Goal: Information Seeking & Learning: Learn about a topic

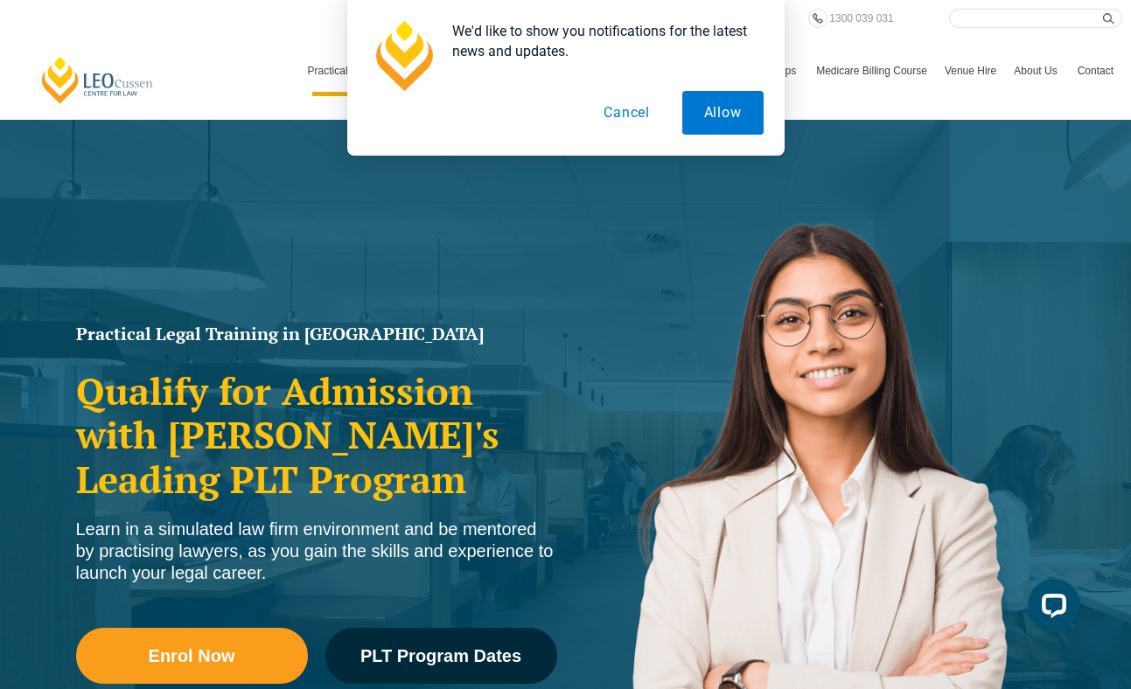
click at [635, 109] on button "Cancel" at bounding box center [627, 113] width 90 height 44
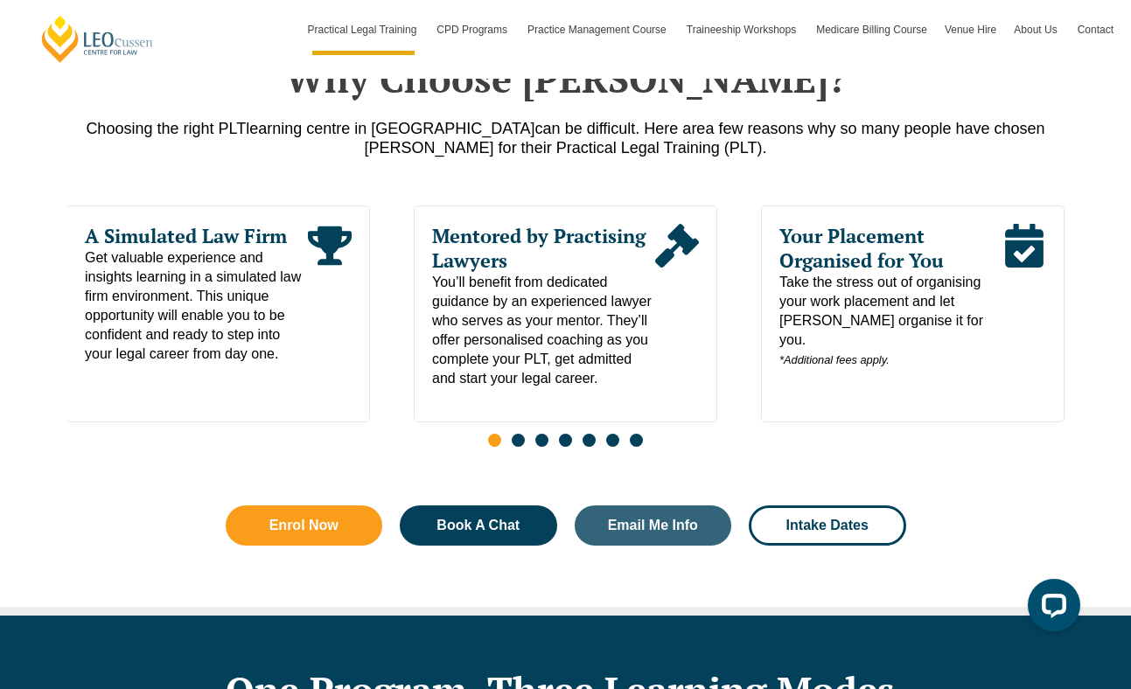
scroll to position [949, 0]
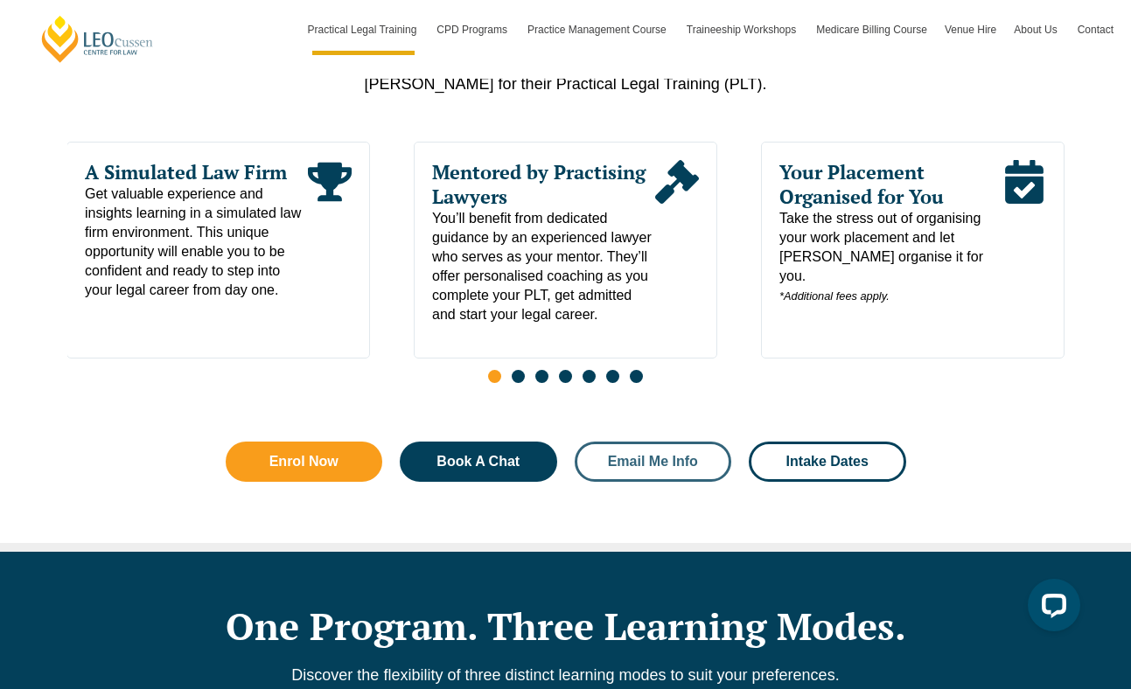
click at [673, 477] on link "Email Me Info" at bounding box center [653, 462] width 157 height 40
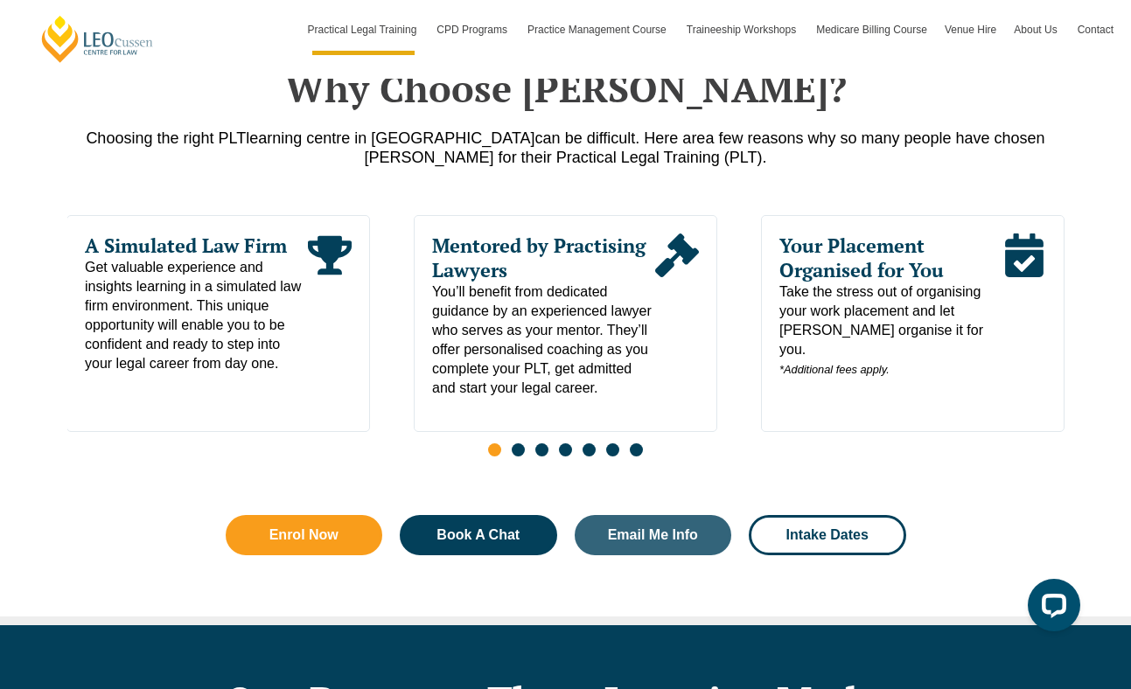
scroll to position [878, 0]
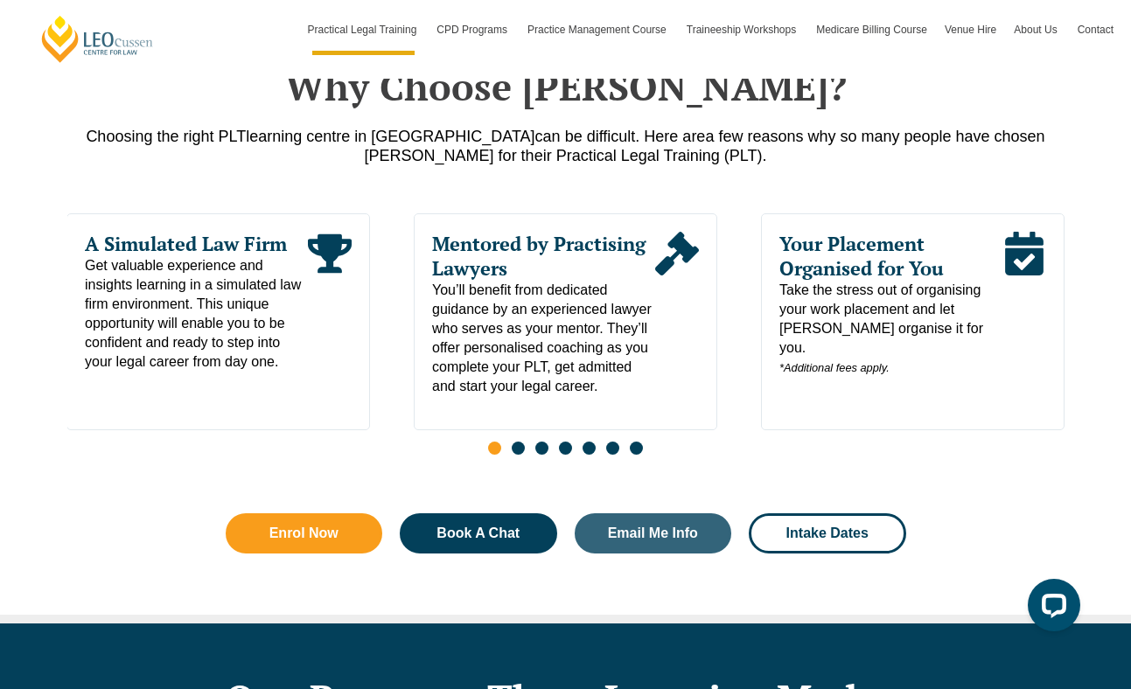
click at [519, 460] on div "Slides" at bounding box center [565, 450] width 997 height 20
click at [519, 455] on span "Go to slide 2" at bounding box center [518, 448] width 13 height 13
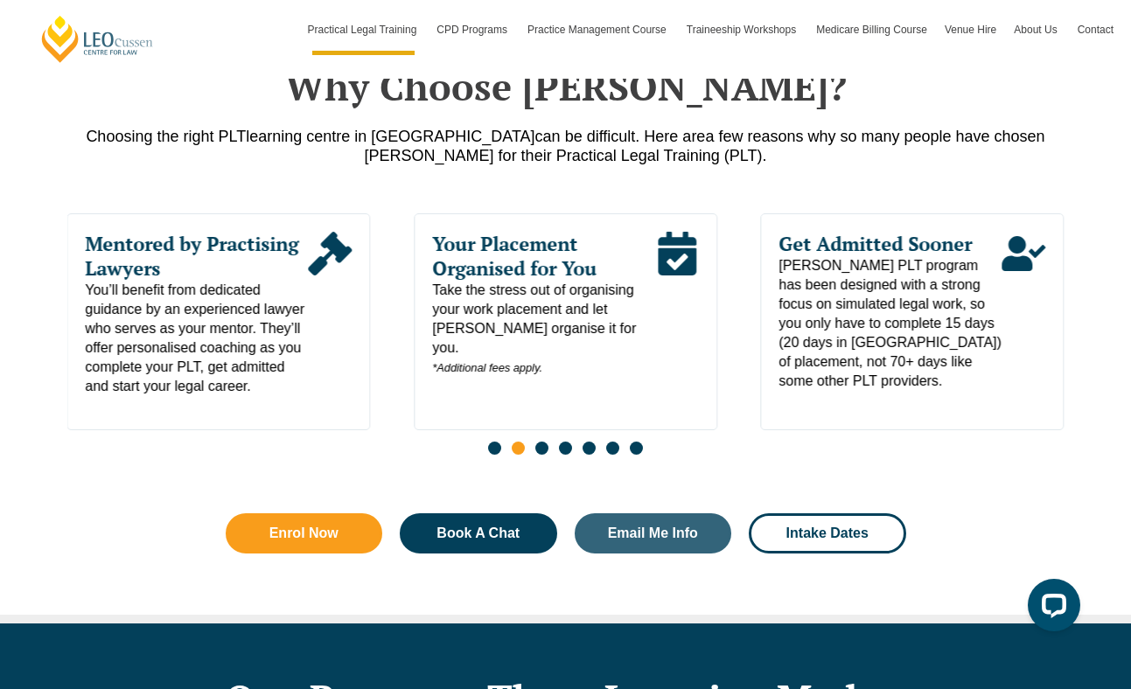
click at [544, 453] on span "Go to slide 3" at bounding box center [541, 448] width 13 height 13
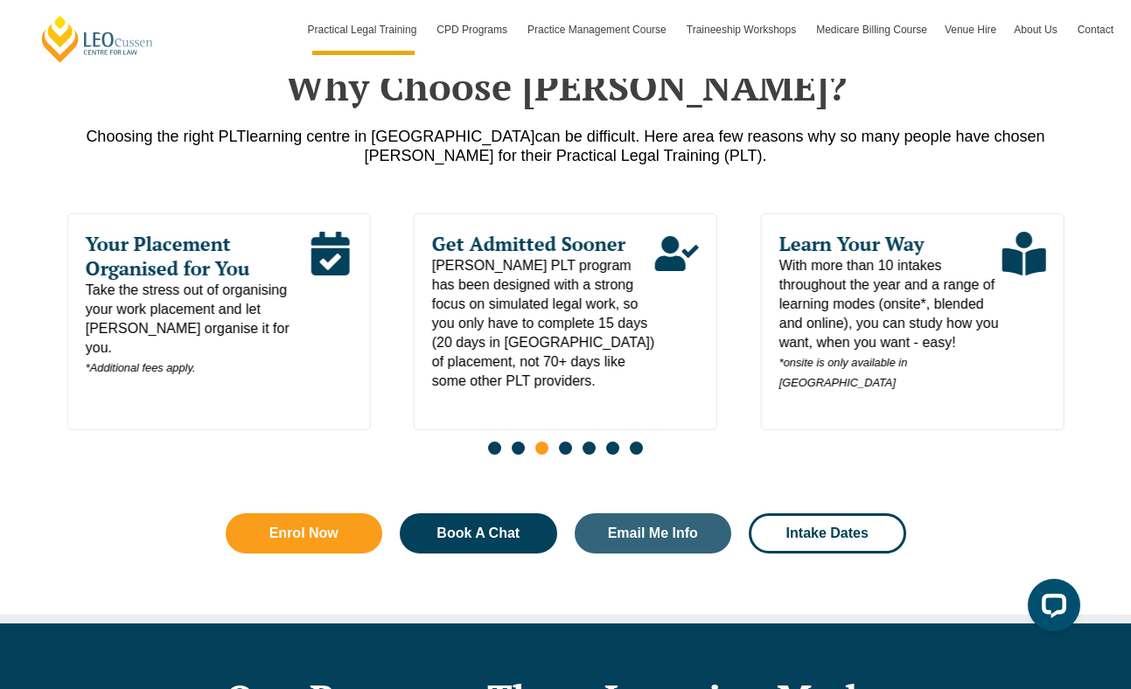
click at [563, 452] on span "Go to slide 4" at bounding box center [565, 448] width 13 height 13
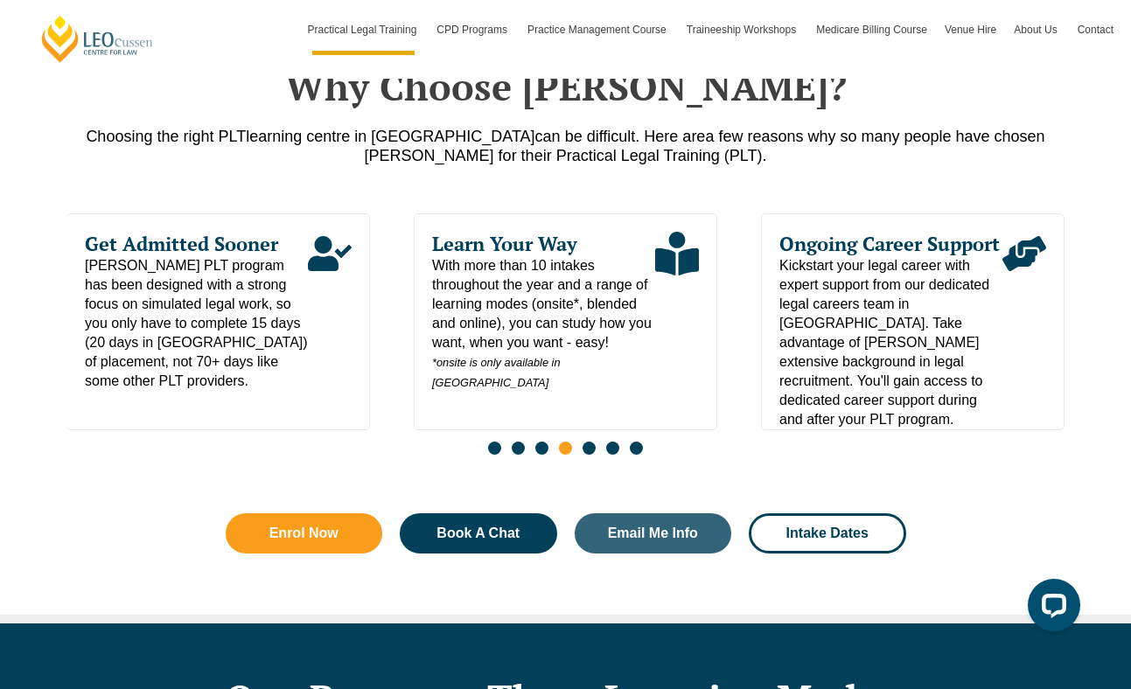
click at [588, 452] on span "Go to slide 5" at bounding box center [589, 448] width 13 height 13
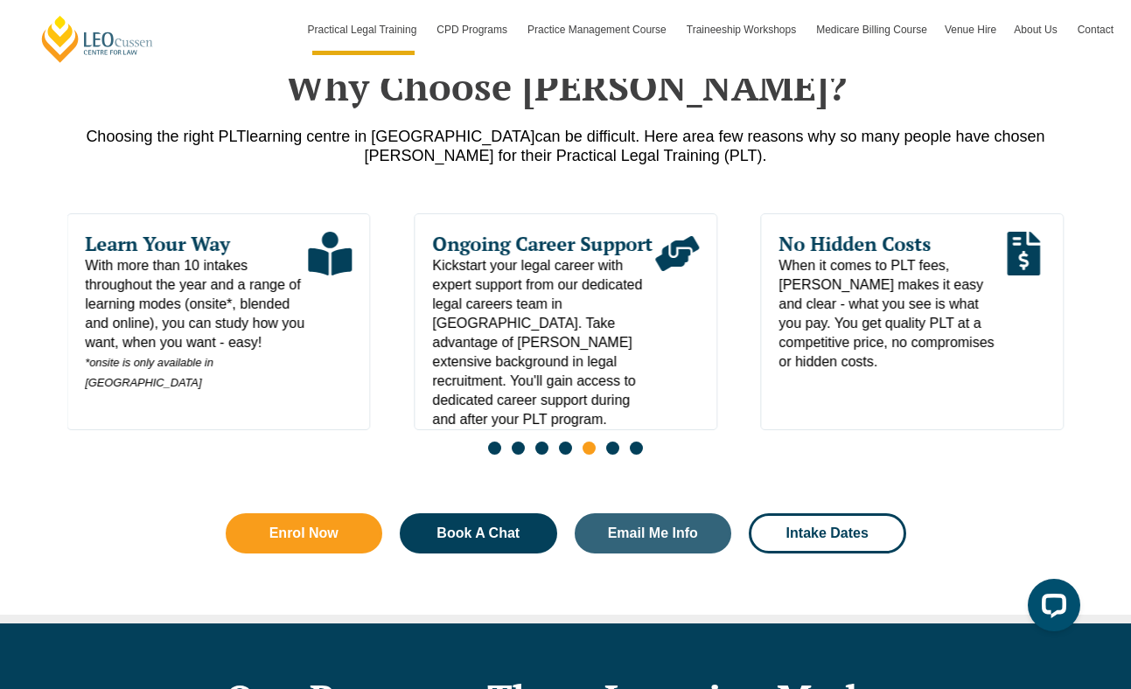
click at [618, 455] on span "Go to slide 6" at bounding box center [612, 448] width 13 height 13
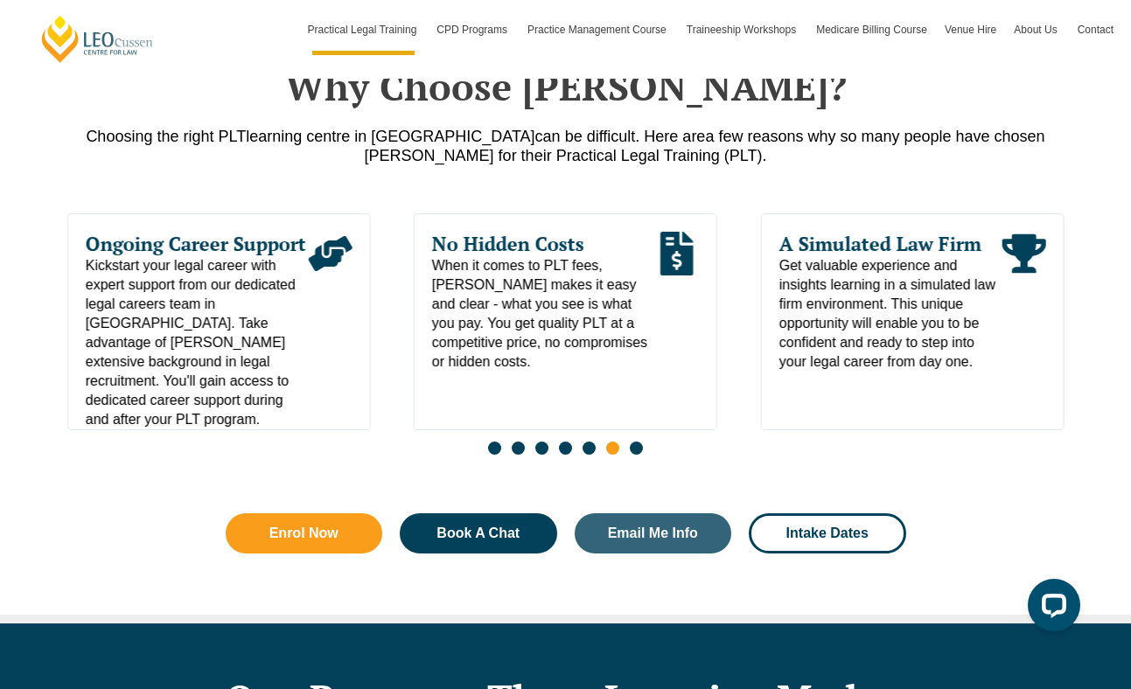
click at [636, 455] on span "Go to slide 7" at bounding box center [636, 448] width 13 height 13
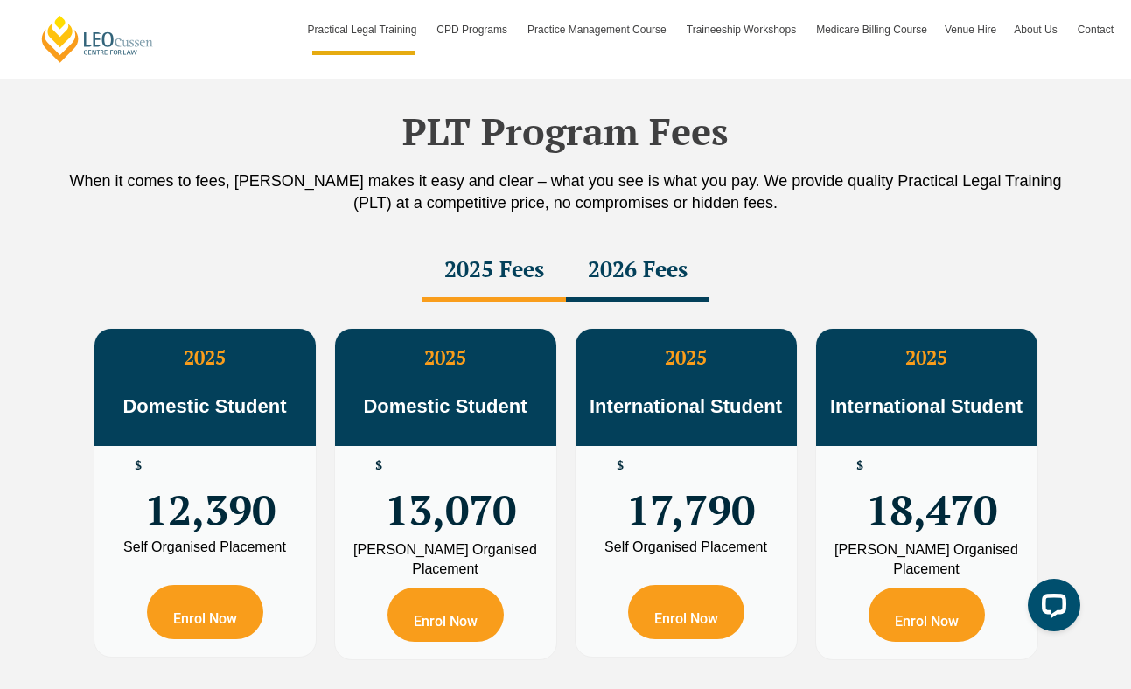
scroll to position [3014, 0]
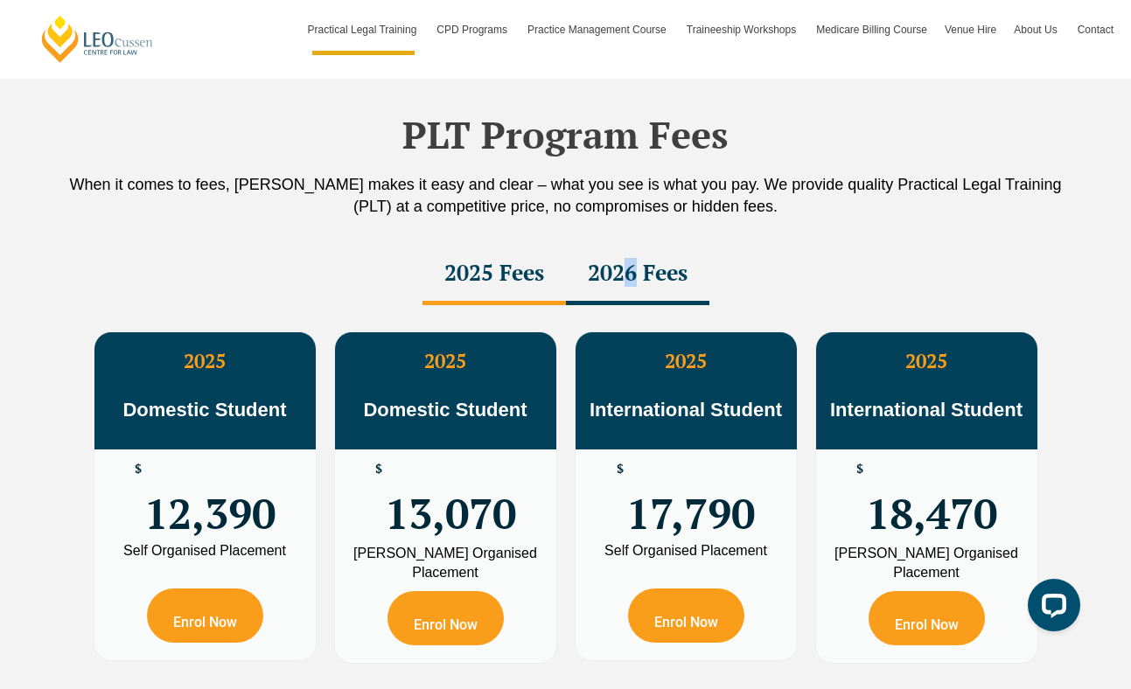
click at [631, 286] on div "2026 Fees" at bounding box center [637, 274] width 143 height 61
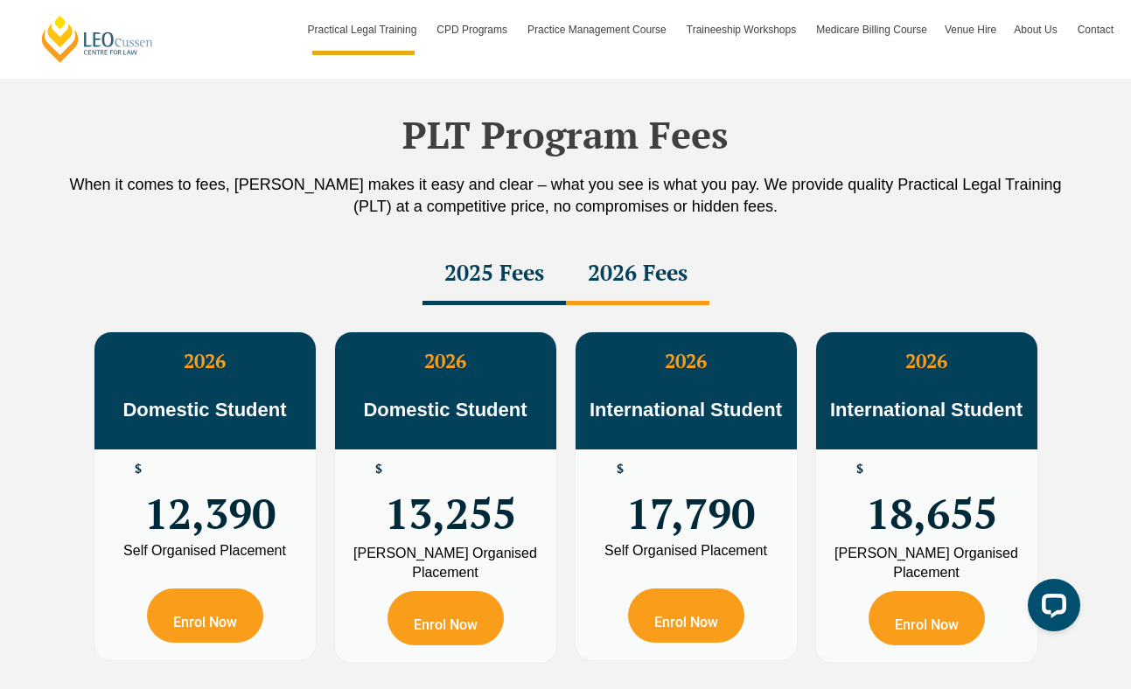
click at [493, 284] on div "2025 Fees" at bounding box center [494, 274] width 143 height 61
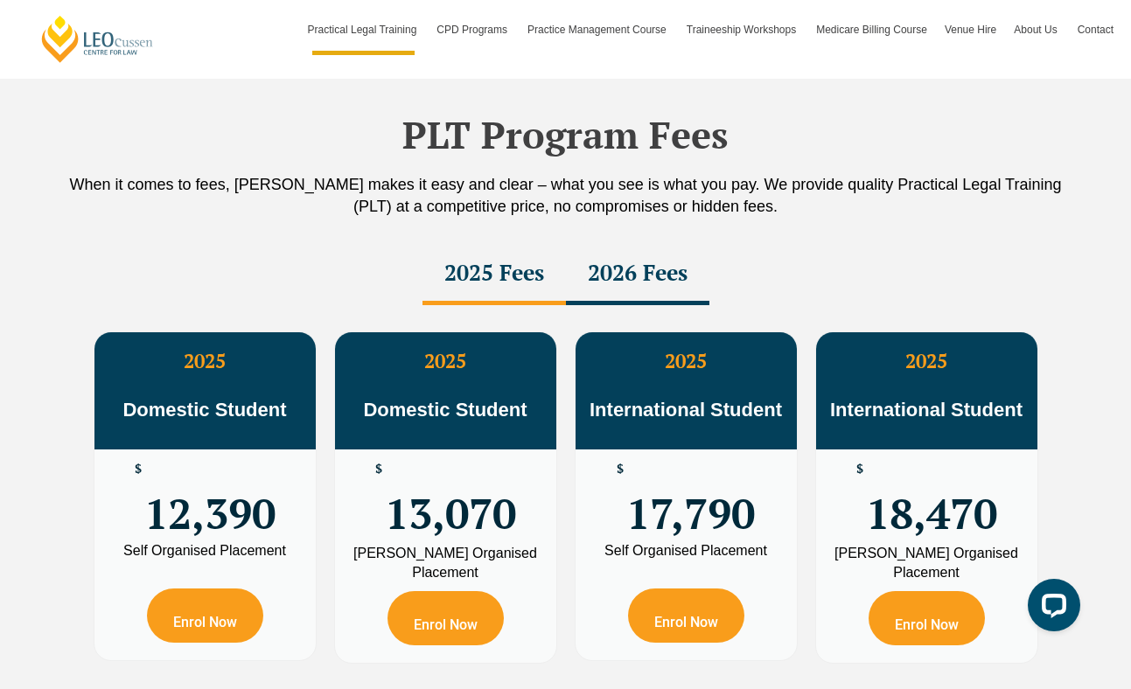
click at [669, 282] on div "2026 Fees" at bounding box center [637, 274] width 143 height 61
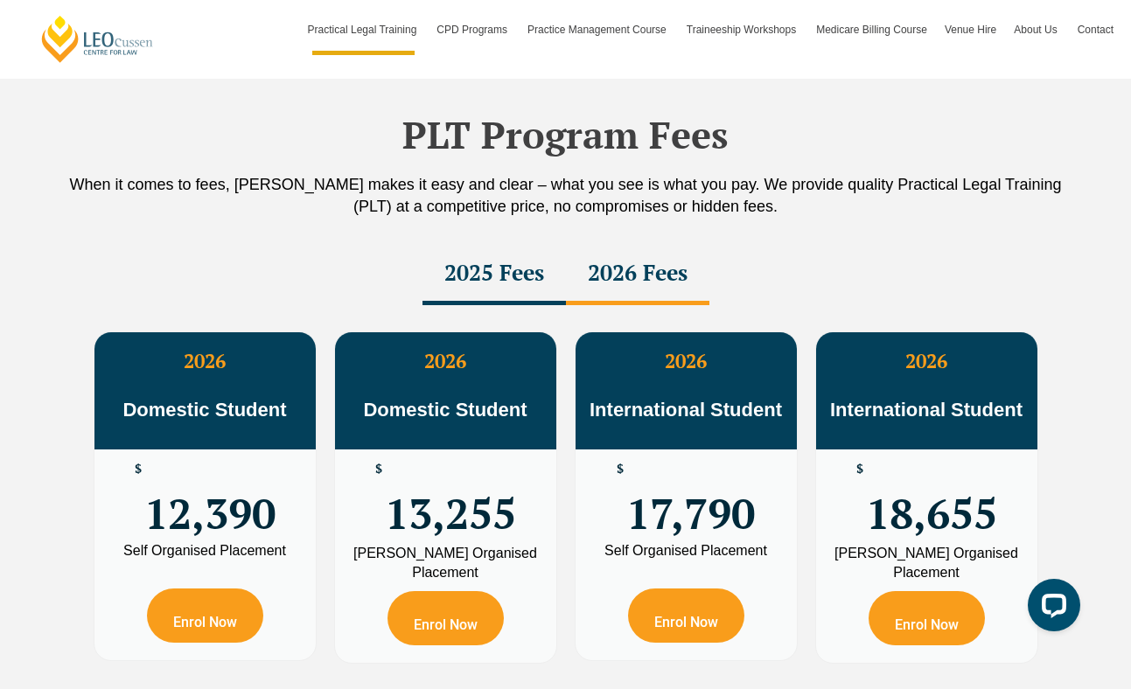
click at [507, 276] on div "2025 Fees" at bounding box center [494, 274] width 143 height 61
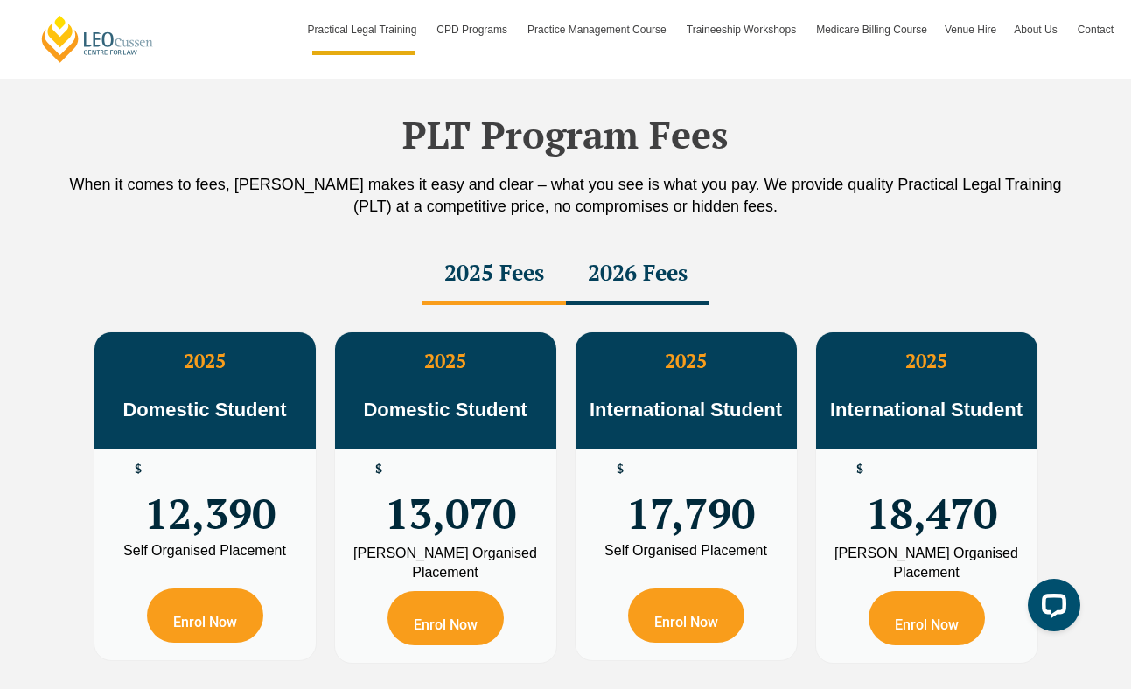
click at [658, 276] on div "2026 Fees" at bounding box center [637, 274] width 143 height 61
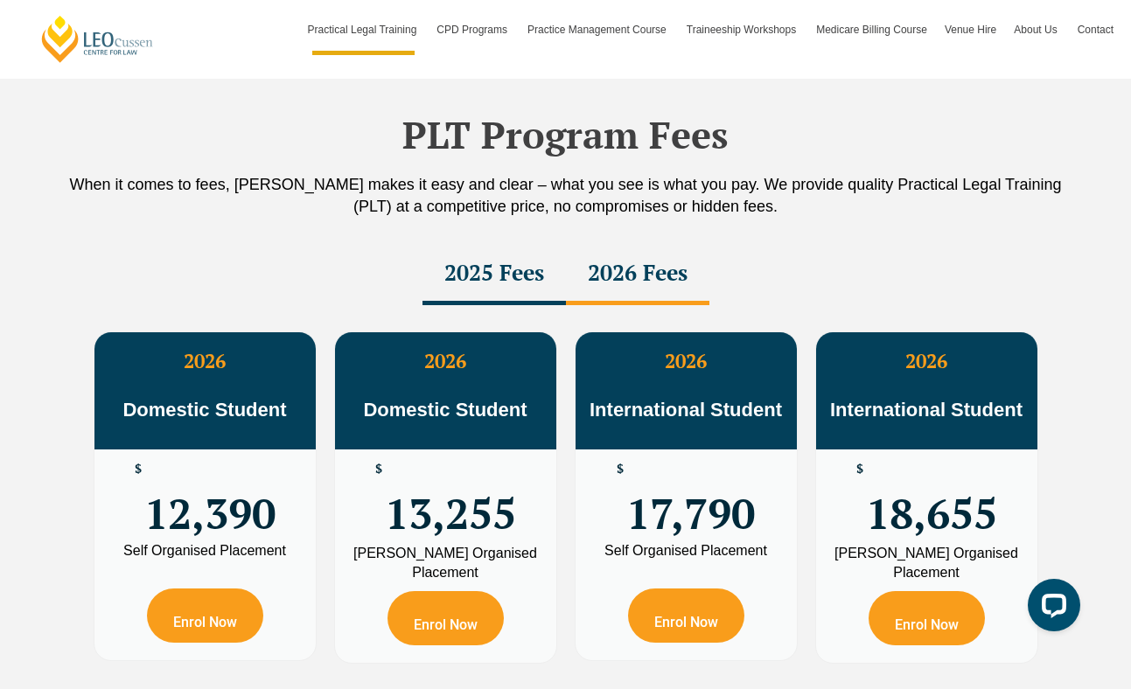
click at [504, 272] on div "2025 Fees" at bounding box center [494, 274] width 143 height 61
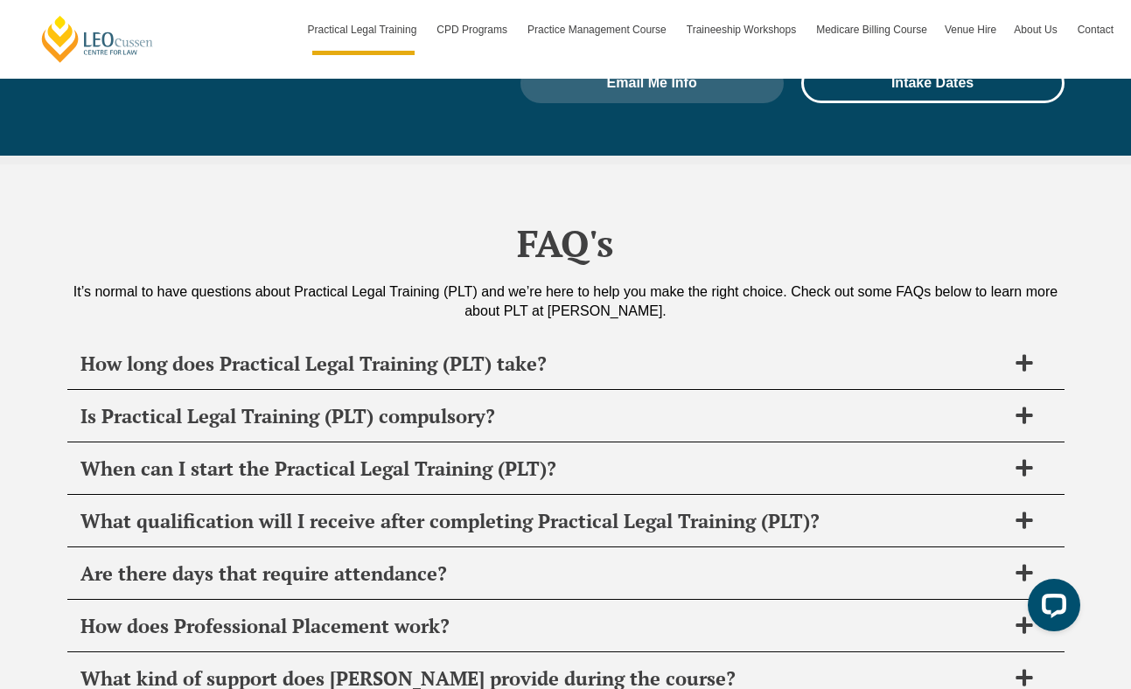
scroll to position [8236, 0]
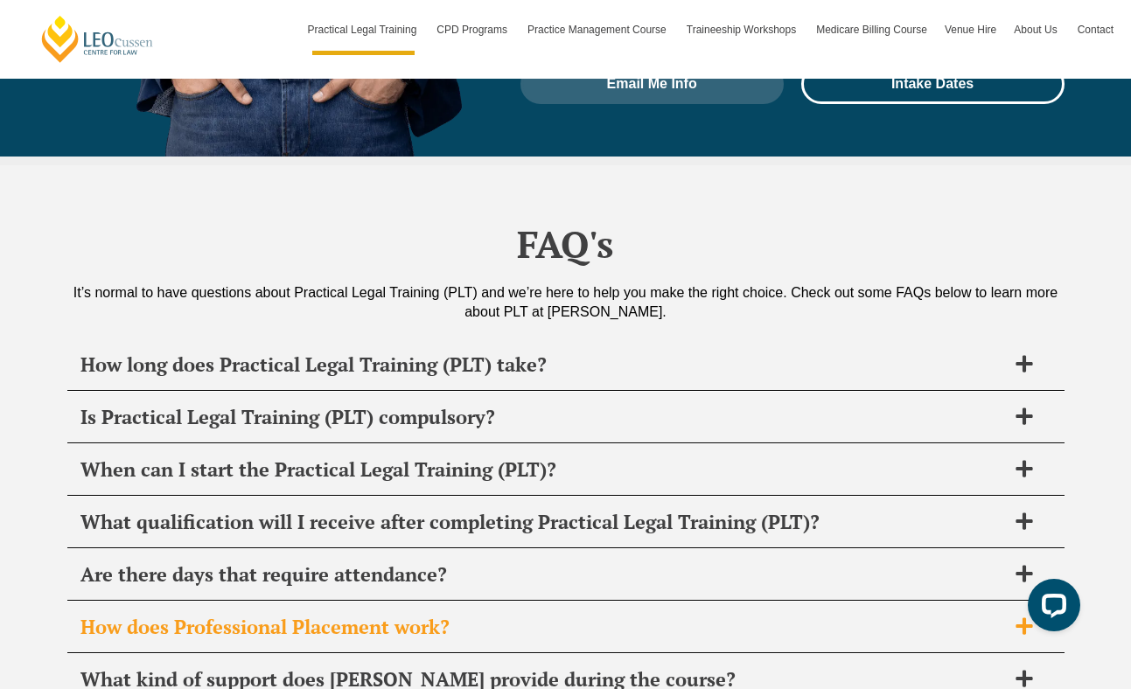
click at [450, 615] on h2 "How does Professional Placement work?" at bounding box center [543, 627] width 926 height 24
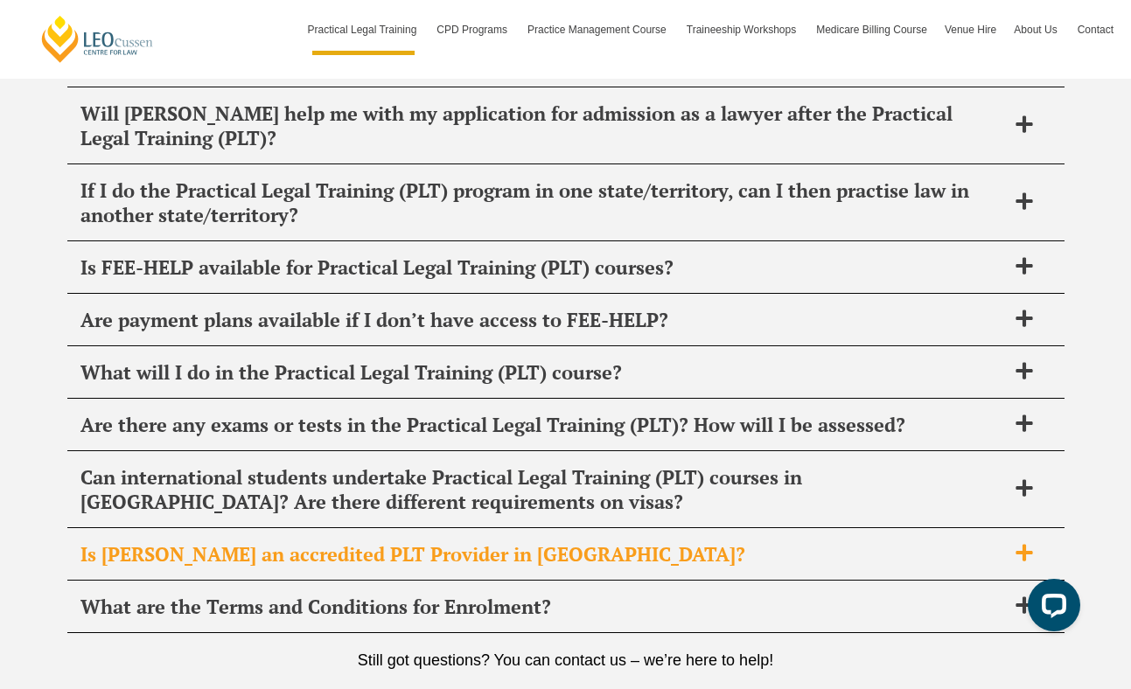
scroll to position [9037, 0]
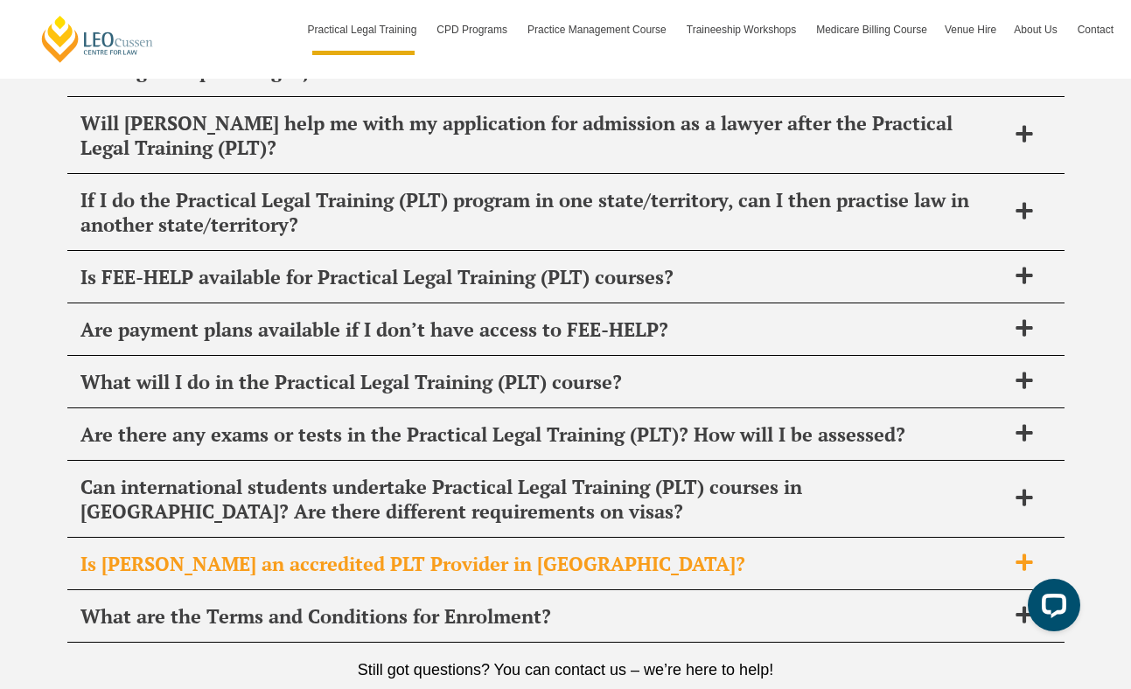
click at [471, 552] on h2 "Is Leo Cussen an accredited PLT Provider in VIC?" at bounding box center [543, 564] width 926 height 24
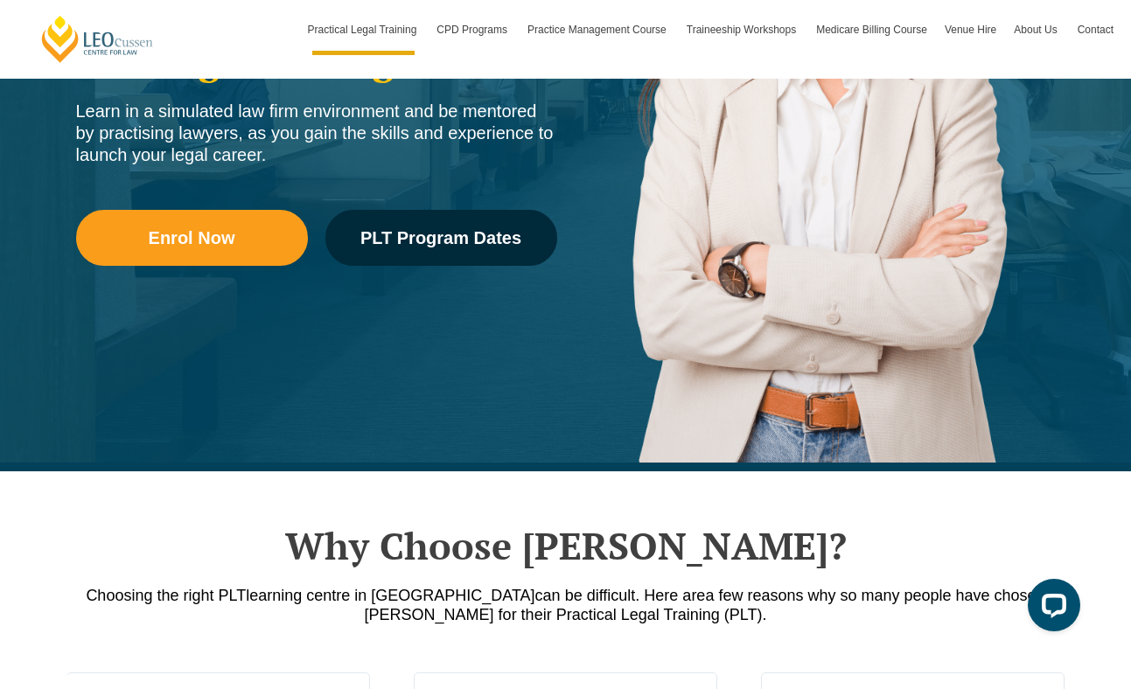
scroll to position [0, 0]
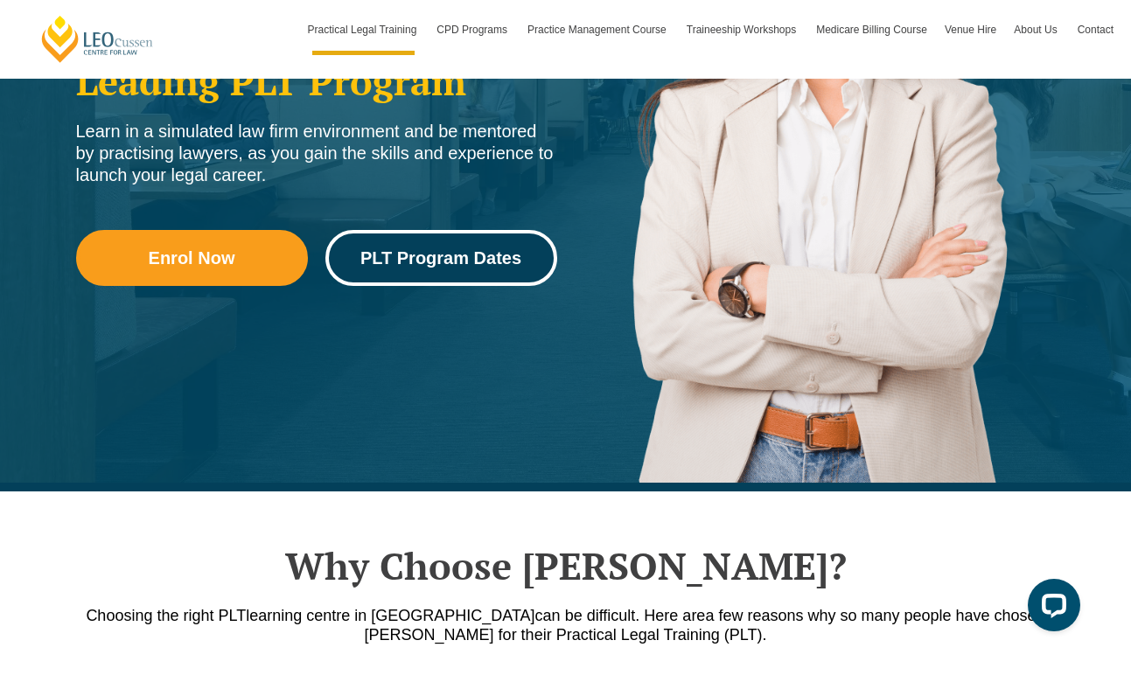
click at [421, 249] on span "PLT Program Dates" at bounding box center [440, 257] width 161 height 17
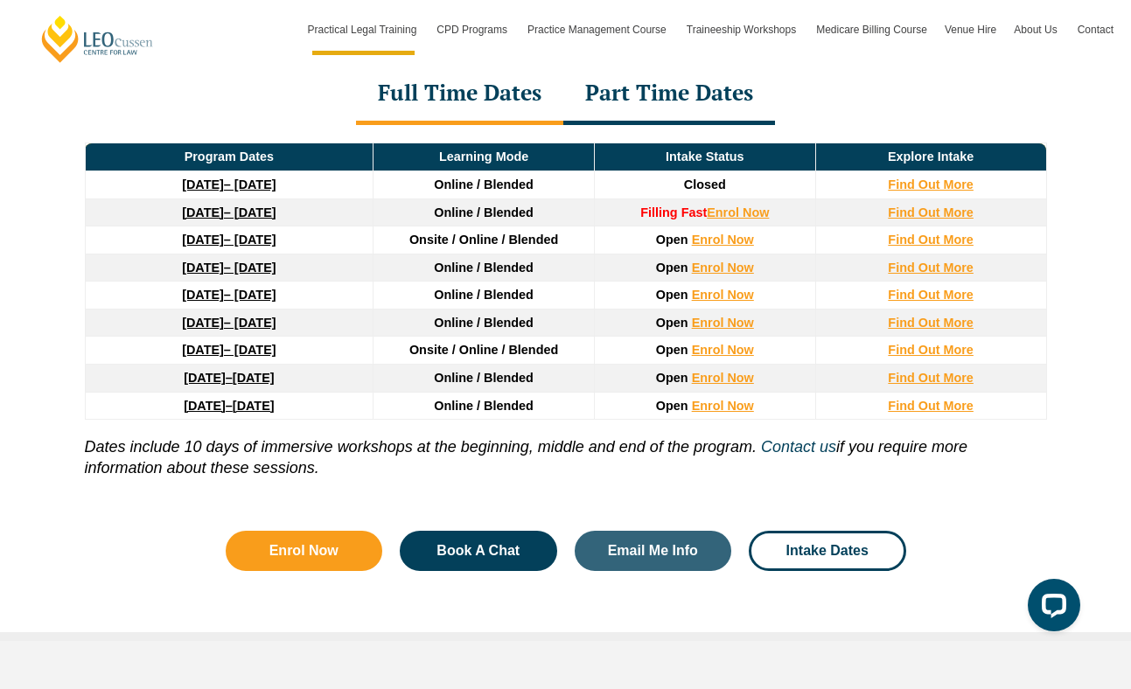
scroll to position [2358, 0]
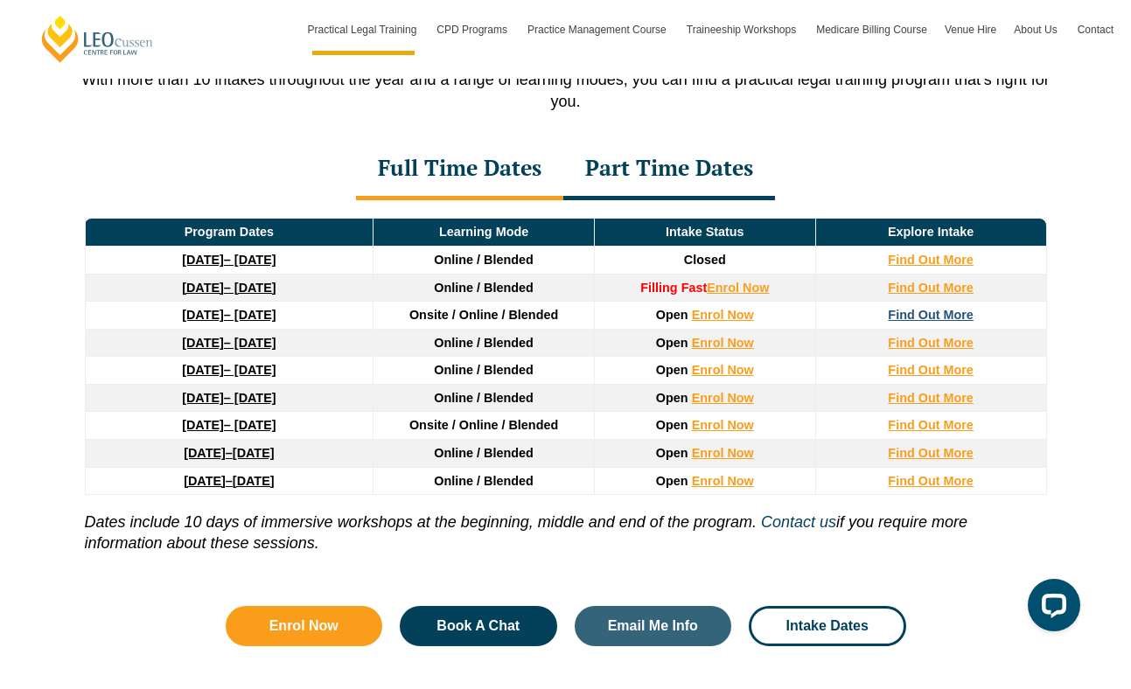
click at [934, 320] on strong "Find Out More" at bounding box center [931, 315] width 86 height 14
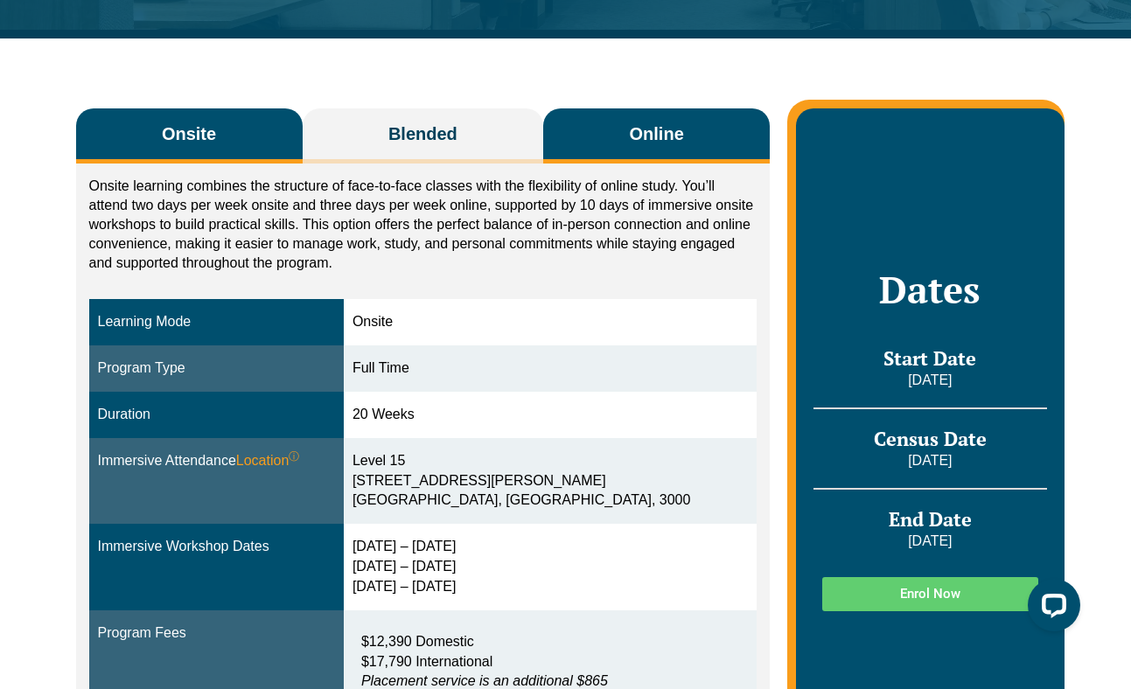
click at [661, 137] on span "Online" at bounding box center [657, 134] width 54 height 24
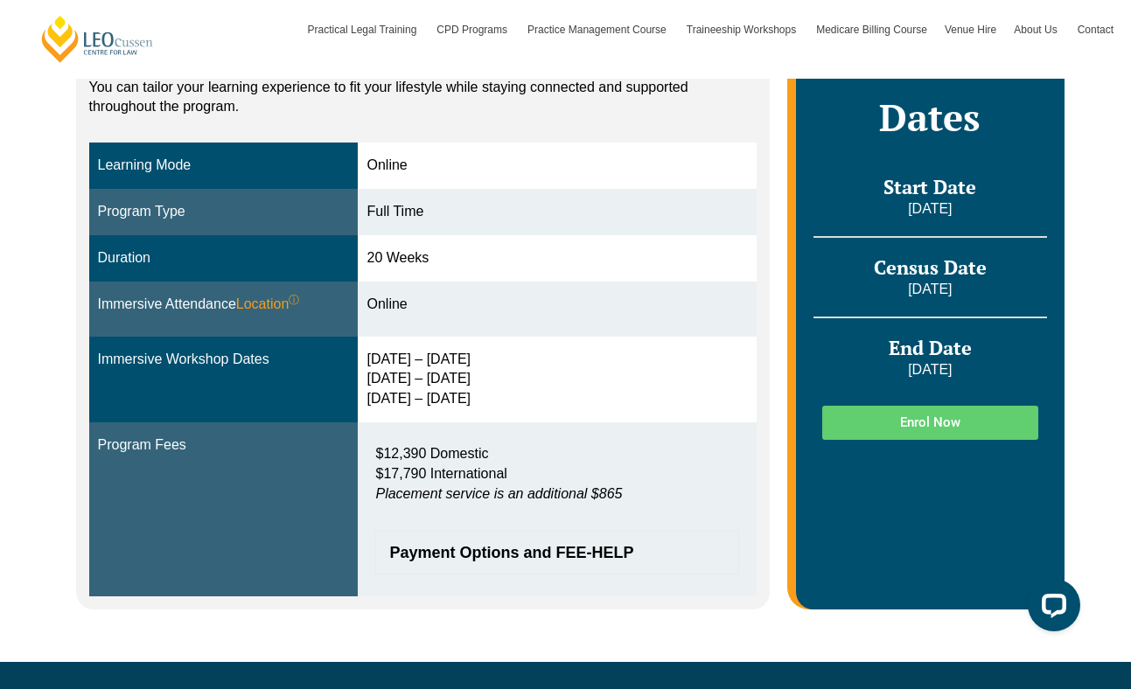
scroll to position [443, 0]
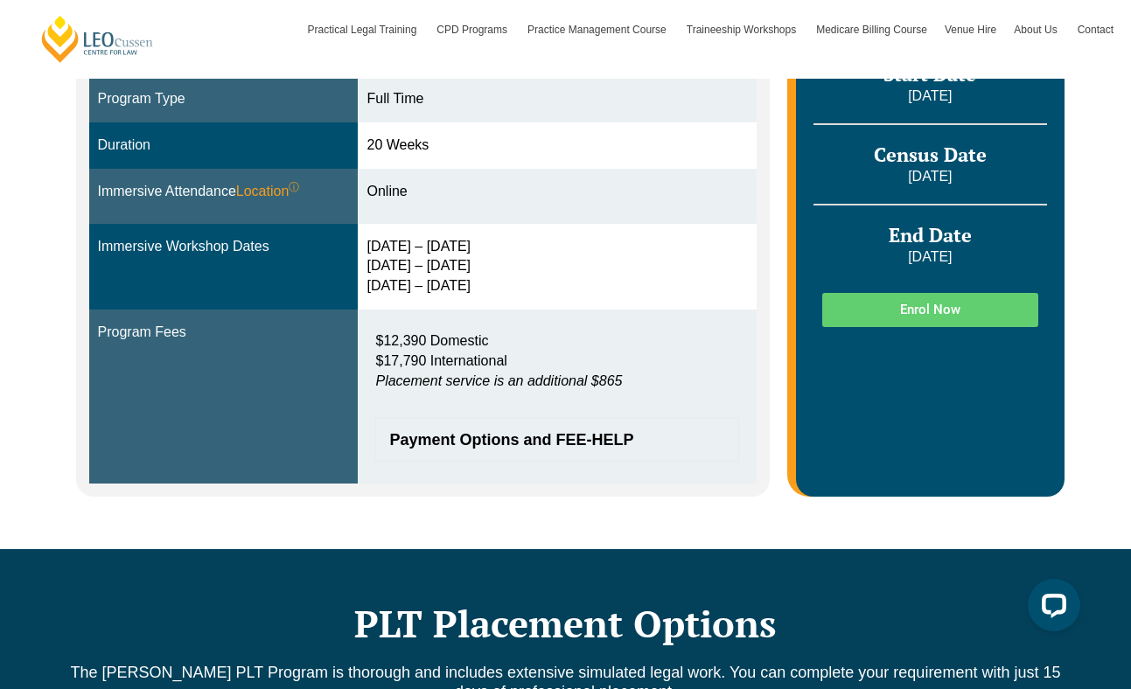
click at [363, 248] on td "3 – 6 Feb 2026 15 – 17 Apr 2026 3 – 5 Jun 2026" at bounding box center [557, 267] width 399 height 87
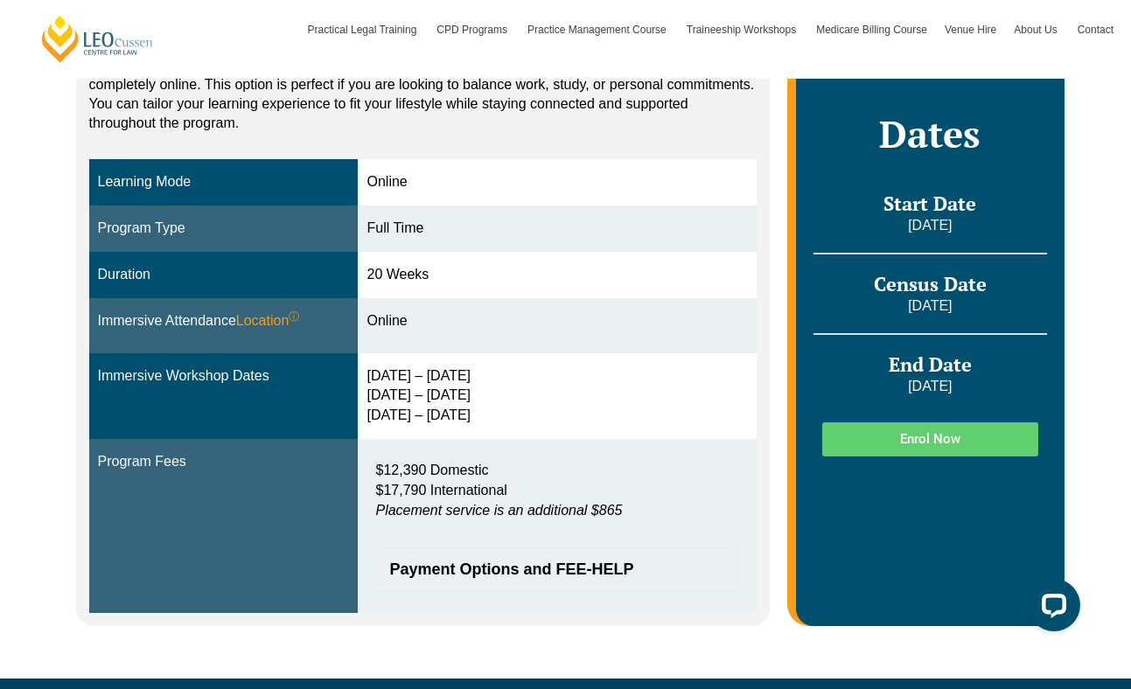
scroll to position [397, 0]
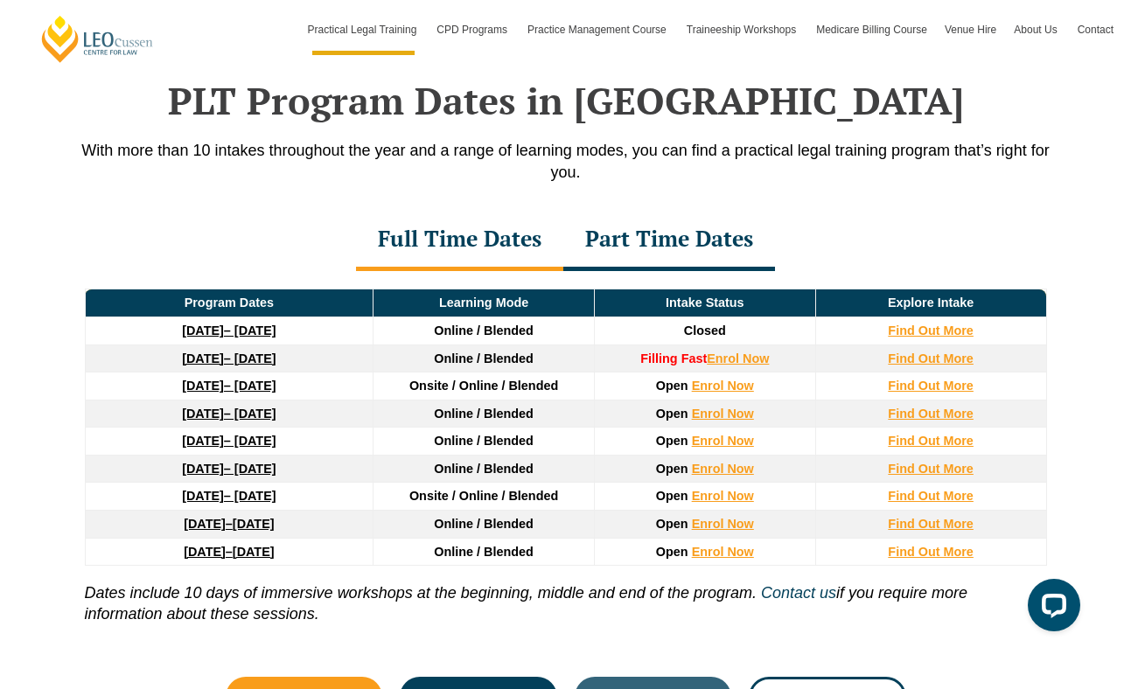
scroll to position [2290, 0]
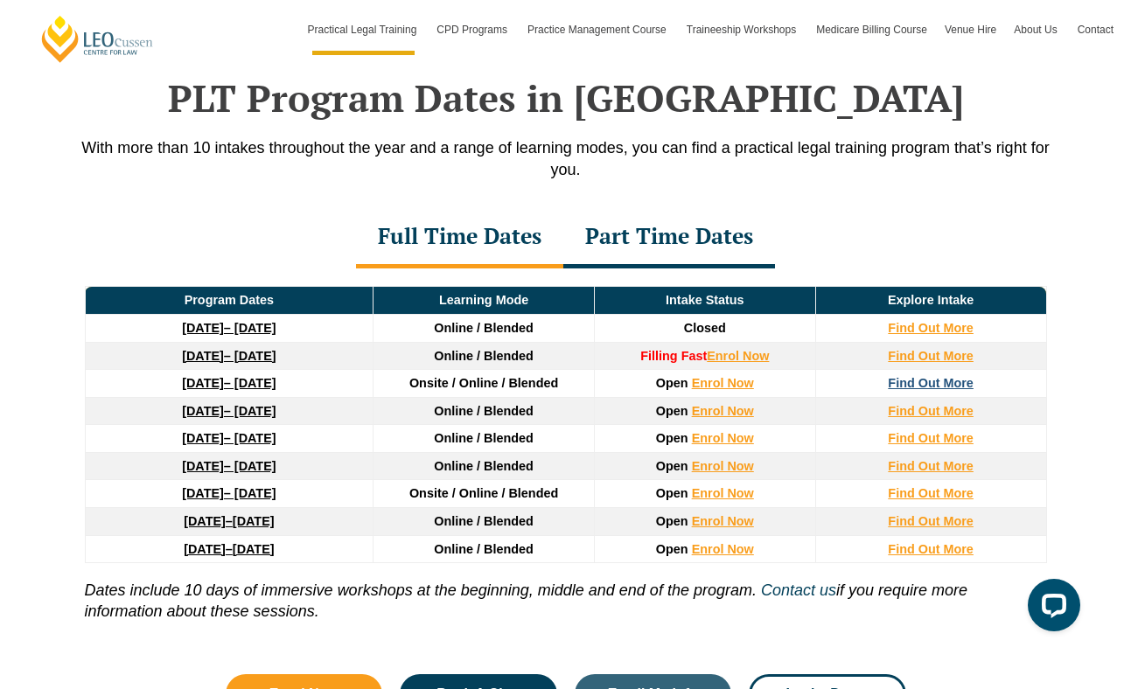
click at [956, 387] on strong "Find Out More" at bounding box center [931, 383] width 86 height 14
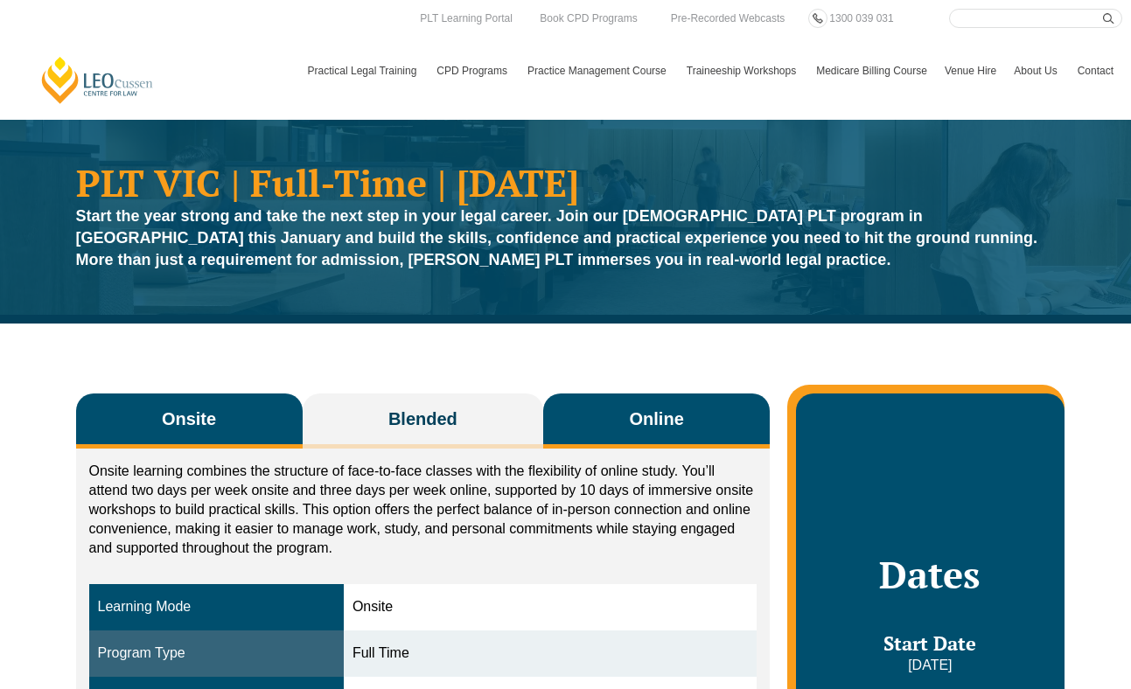
click at [650, 422] on span "Online" at bounding box center [657, 419] width 54 height 24
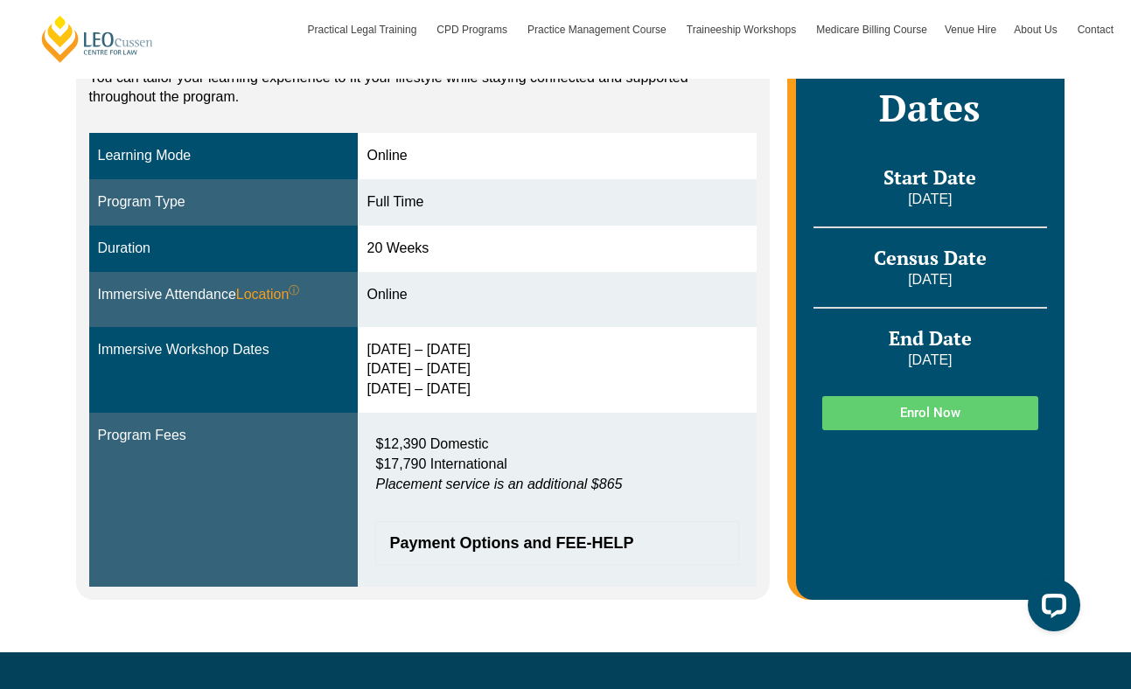
scroll to position [452, 0]
